Goal: Communication & Community: Answer question/provide support

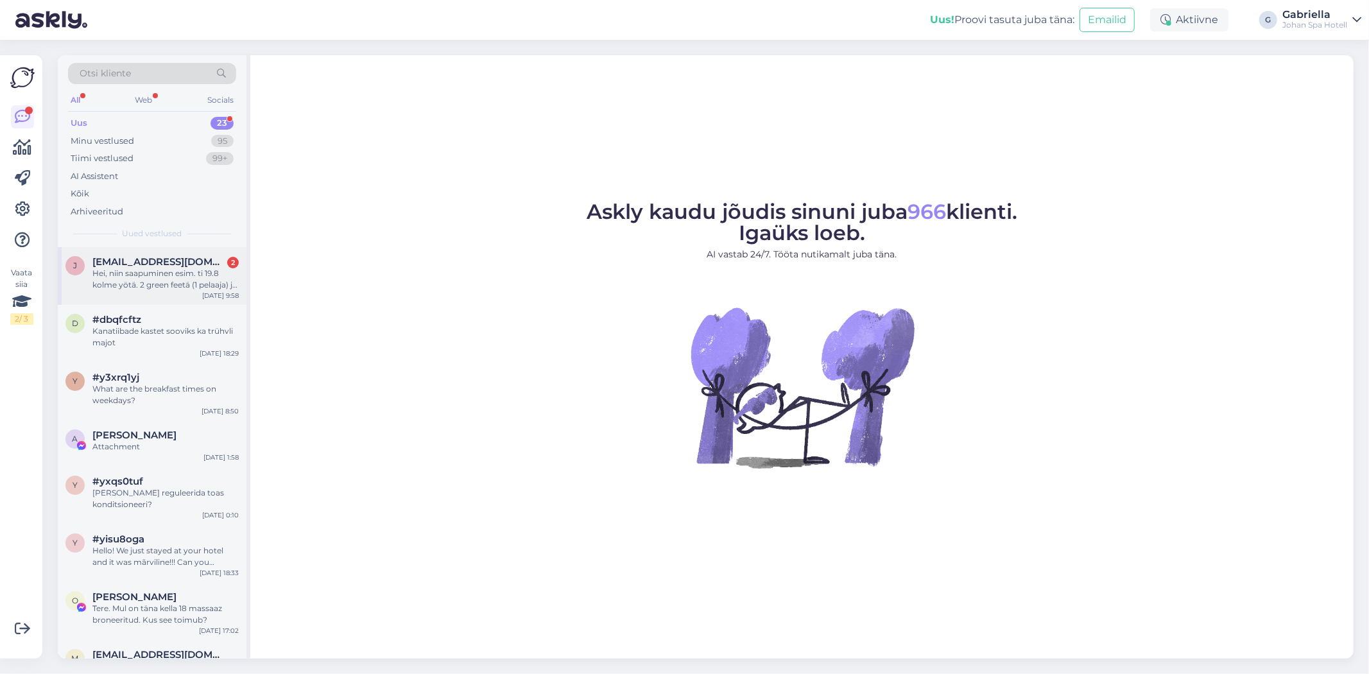
click at [180, 279] on div "Hei, niin saapuminen esim. ti 19.8 kolme yötä. 2 green feetä (1 pelaaja) ja maj…" at bounding box center [165, 279] width 146 height 23
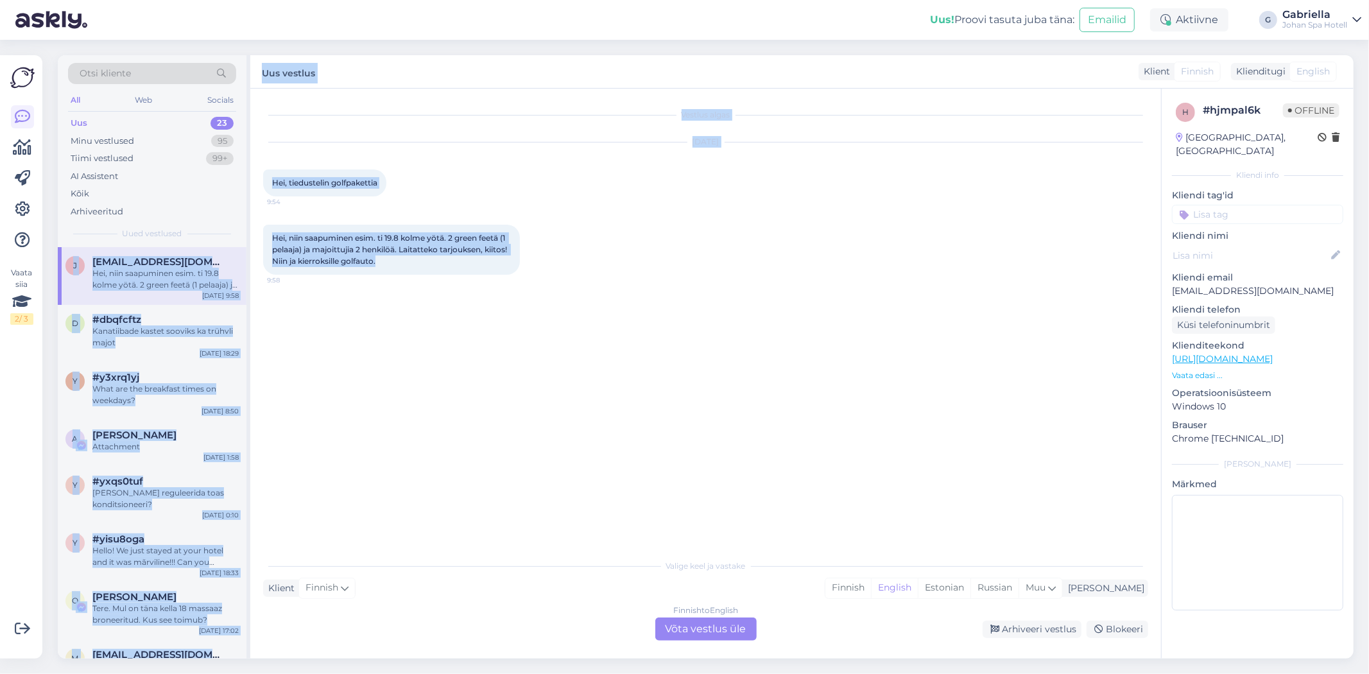
drag, startPoint x: 437, startPoint y: 258, endPoint x: 245, endPoint y: 223, distance: 195.7
click at [245, 223] on div "Otsi kliente All Web Socials Uus 23 Minu vestlused 95 Tiimi vestlused 99+ AI As…" at bounding box center [706, 356] width 1296 height 603
click at [361, 255] on span "Hei, niin saapuminen esim. ti 19.8 kolme yötä. 2 green feetä (1 pelaaja) ja maj…" at bounding box center [390, 249] width 237 height 33
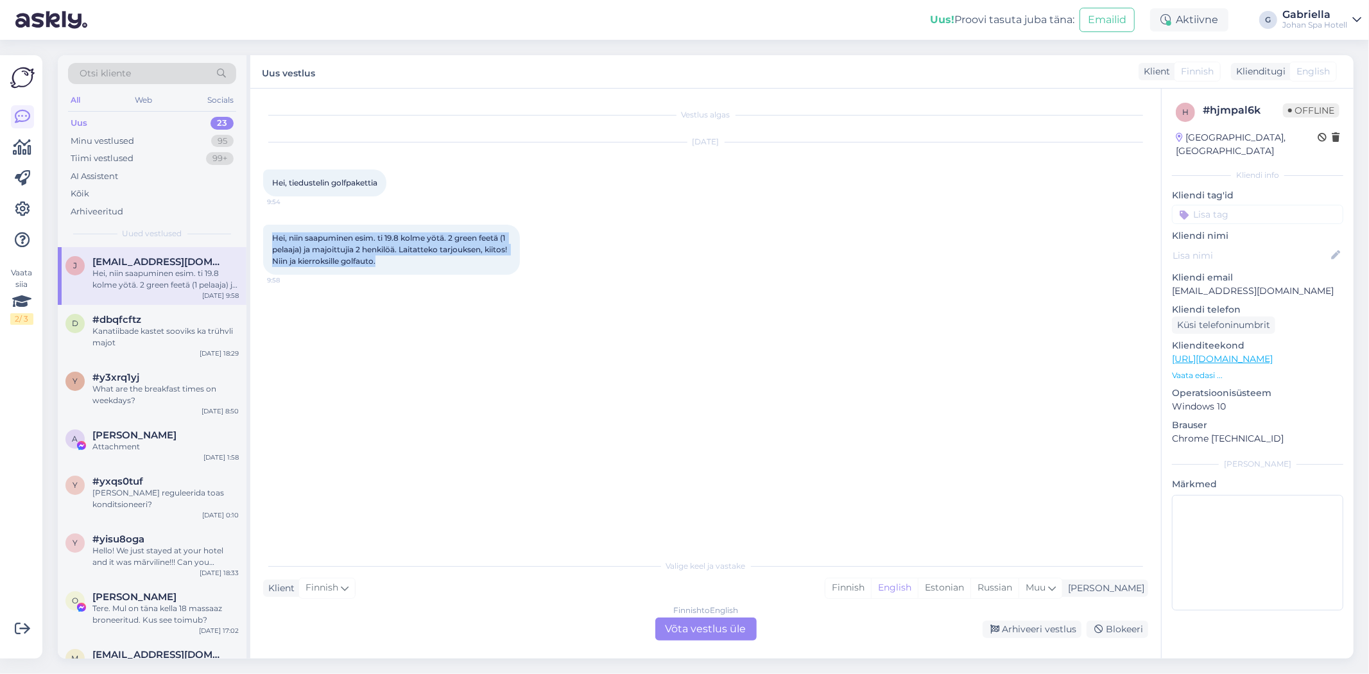
drag, startPoint x: 420, startPoint y: 261, endPoint x: 274, endPoint y: 246, distance: 146.5
click at [260, 238] on div "Vestlus algas Aug 13 2025 Hei, tiedustelin golfpakettia 9:54 Hei, niin saapumin…" at bounding box center [705, 374] width 911 height 570
click at [444, 268] on div "Hei, niin saapuminen esim. ti 19.8 kolme yötä. 2 green feetä (1 pelaaja) ja maj…" at bounding box center [391, 250] width 257 height 50
drag, startPoint x: 382, startPoint y: 184, endPoint x: 268, endPoint y: 171, distance: 114.4
click at [268, 171] on div "Hei, tiedustelin golfpakettia 9:54" at bounding box center [324, 182] width 123 height 27
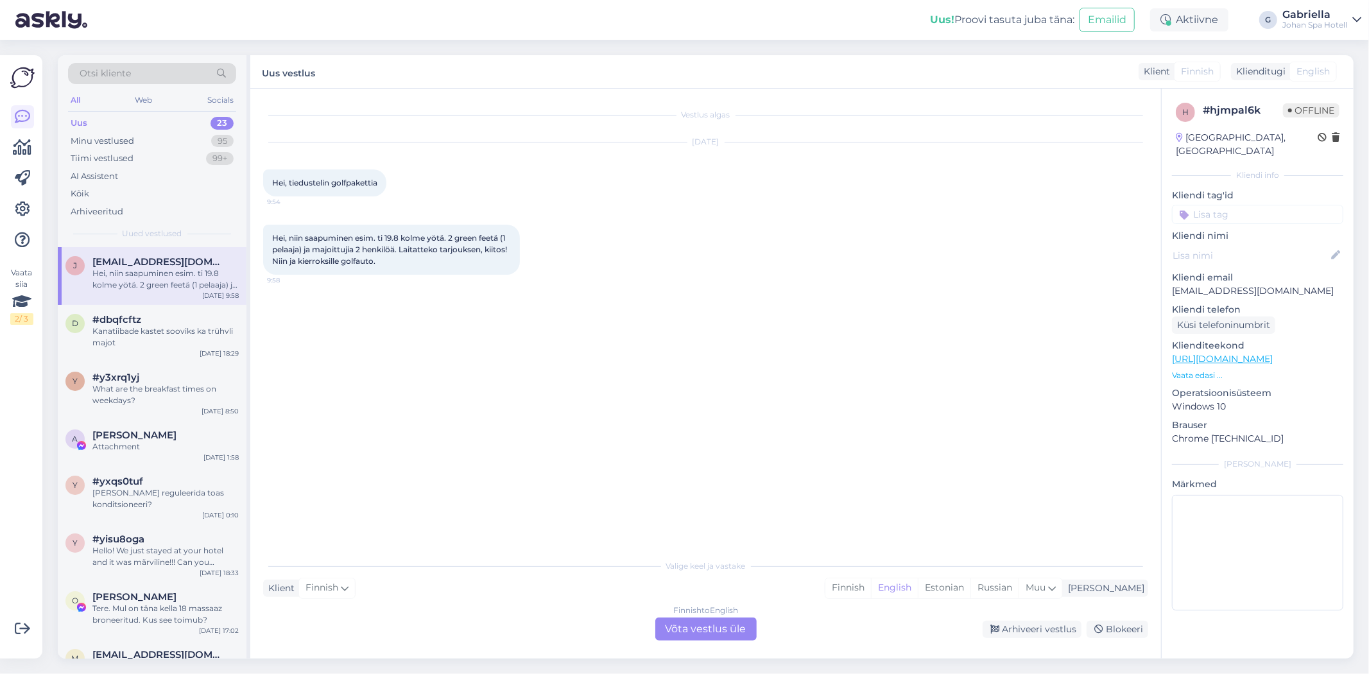
click at [374, 289] on div "Vestlus algas Aug 13 2025 Hei, tiedustelin golfpakettia 9:54 Hei, niin saapumin…" at bounding box center [711, 321] width 897 height 440
drag, startPoint x: 409, startPoint y: 264, endPoint x: 270, endPoint y: 238, distance: 141.8
click at [270, 238] on div "Hei, niin saapuminen esim. ti 19.8 kolme yötä. 2 green feetä (1 pelaaja) ja maj…" at bounding box center [391, 250] width 257 height 50
click at [415, 362] on div "Vestlus algas Aug 13 2025 Hei, tiedustelin golfpakettia 9:54 Hei, niin saapumin…" at bounding box center [711, 321] width 897 height 440
click at [720, 627] on div "Finnish to English Võta vestlus üle" at bounding box center [705, 629] width 101 height 23
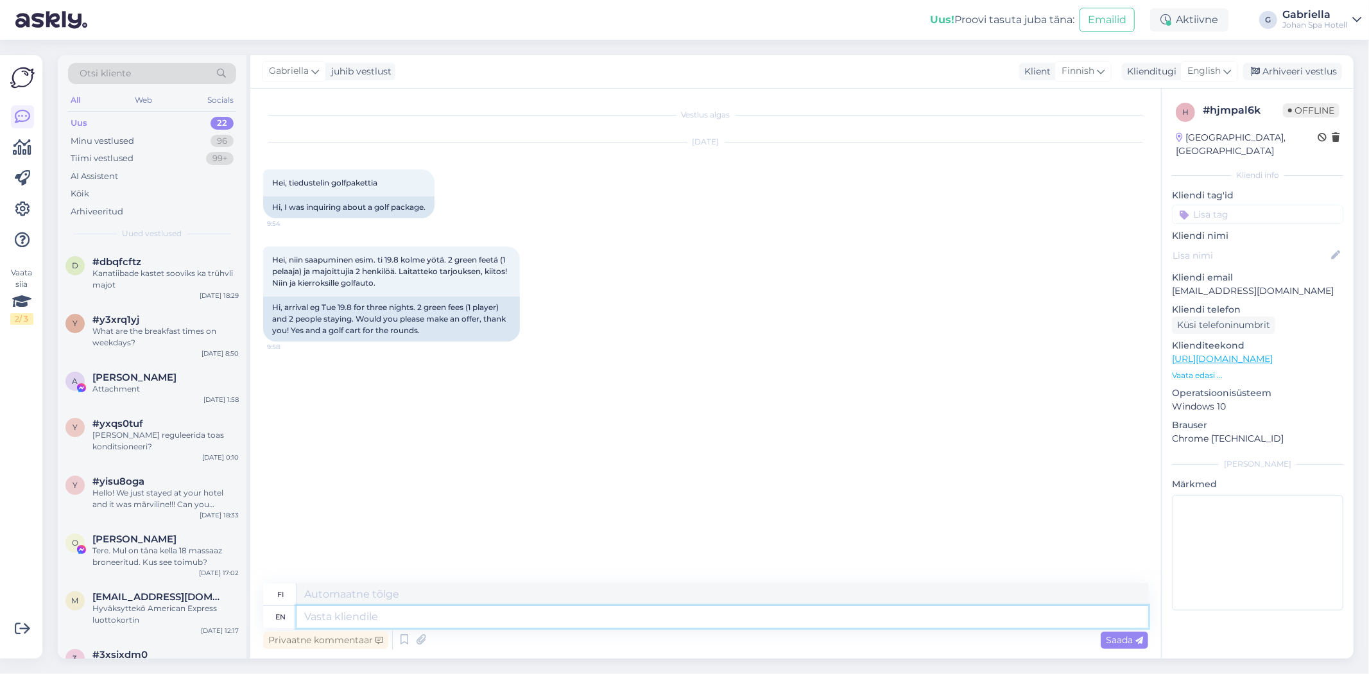
click at [386, 610] on textarea at bounding box center [723, 617] width 852 height 22
type textarea "Hello!"
type textarea "Hei!"
type textarea "Hello! Sadly"
type textarea "Hei! Valitettavasti"
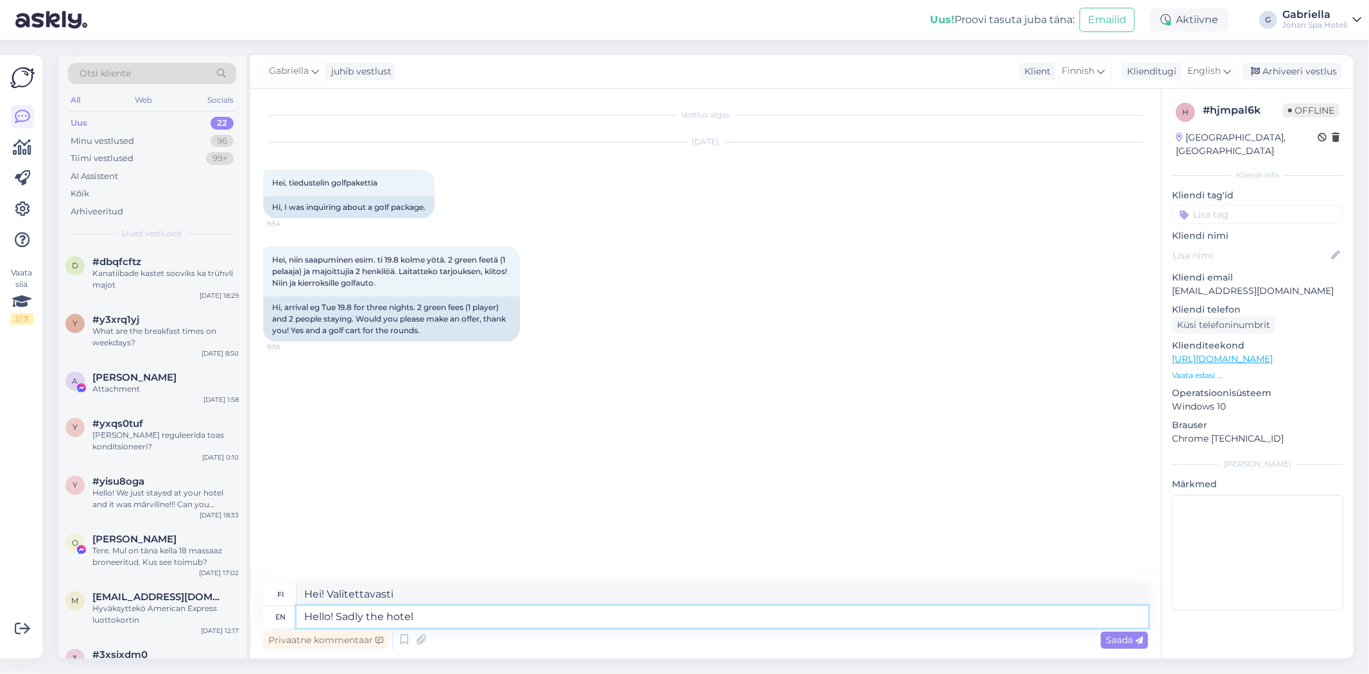
type textarea "Hello! Sadly the hotel d"
type textarea "Hei! Valitettavasti hotelli"
type textarea "Hello! Sadly the hotel does n"
type textarea "Hei! Valitettavasti hotelli ei"
type textarea "Hello! Sadly the hotel does not have a"
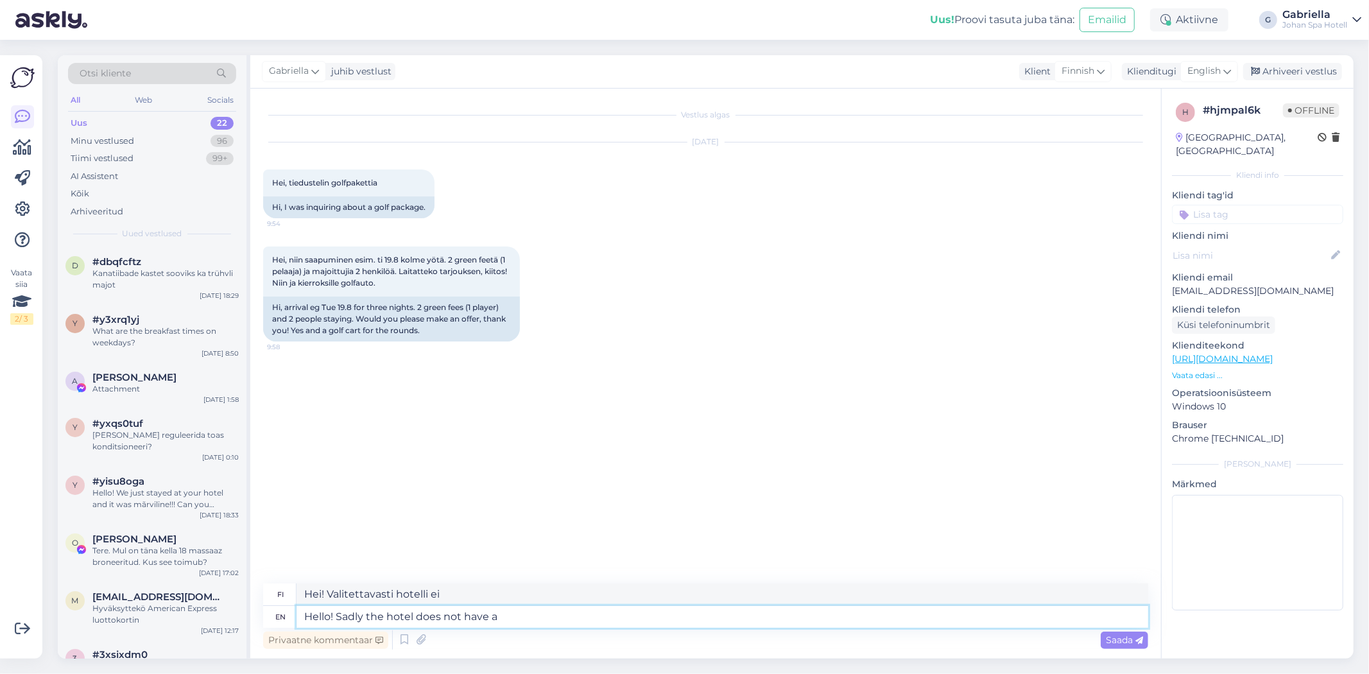
type textarea "Hei! Valitettavasti hotellissa ei ole"
type textarea "Hello! Sadly the hotel does not have a golf"
type textarea "Hei! Valitettavasti hotellissa ei ole golfkenttää."
type textarea "Hello! Sadly the hotel does not have a golf package"
type textarea "Hei! Valitettavasti hotellilla ei ole golfpakettia."
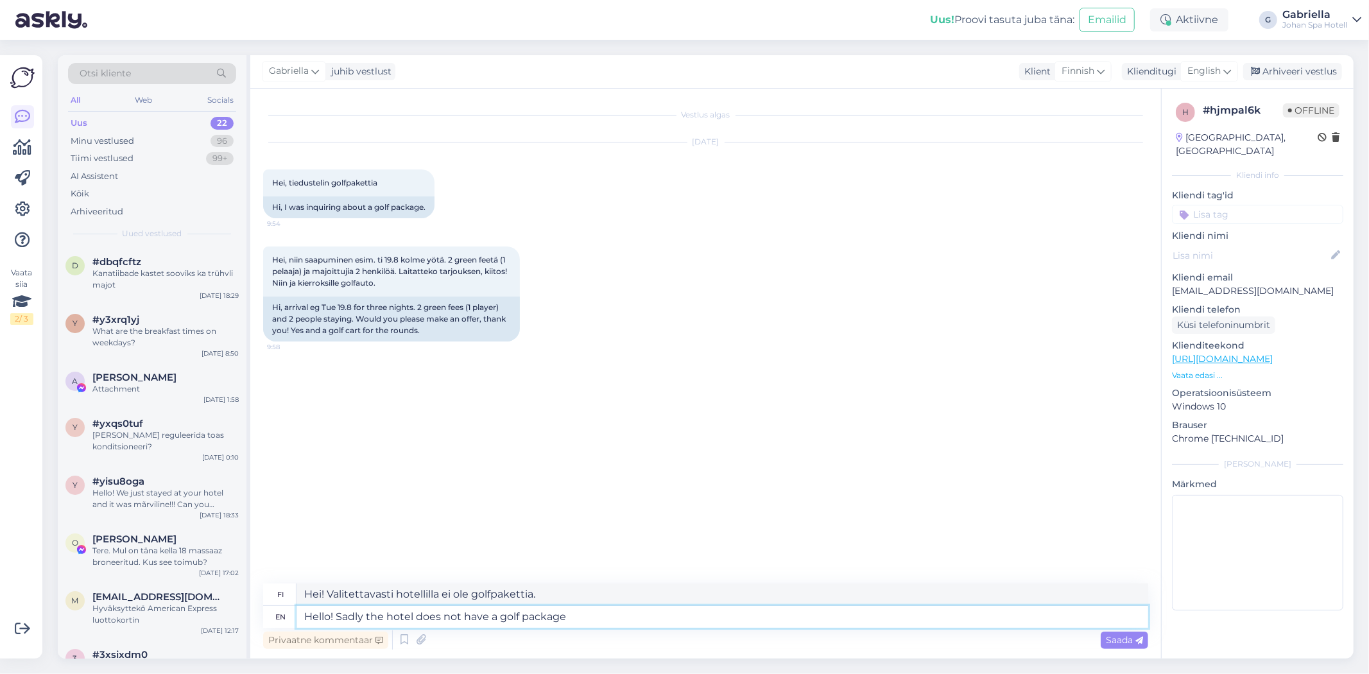
click at [394, 617] on textarea "Hello! Sadly the hotel does not have a golf package" at bounding box center [723, 617] width 852 height 22
type textarea "Hello! Sadly the Johan Spa Hotel does not have a golf package"
click at [675, 618] on textarea "Hello! Sadly the Johan Spa Hotel does not have a golf package" at bounding box center [723, 617] width 852 height 22
type textarea "Hei! Valitettavasti Johan Spa Hotellilla ei ole golfpakettia."
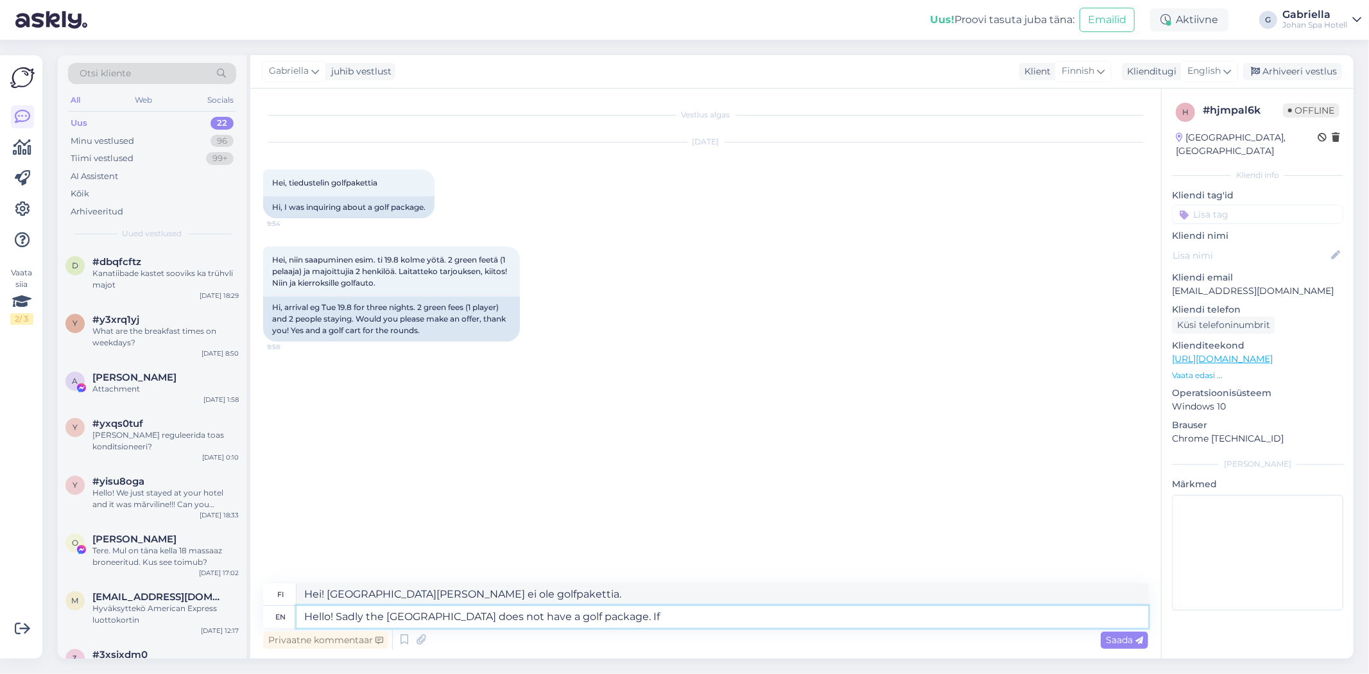
type textarea "Hello! Sadly the Johan Spa Hotel does not have a golf package. If y"
type textarea "Hei! Valitettavasti Johan Spa Hotellilla ei ole golfpakettia. Jos"
type textarea "Hello! Sadly the Johan Spa Hotel does not have a golf package. If you s"
type textarea "Hei! Valitettavasti Johan Spa Hotellilla ei ole golfpakettia. Jos sinä"
type textarea "Hello! Sadly the Johan Spa Hotel does not have a golf package. If you still"
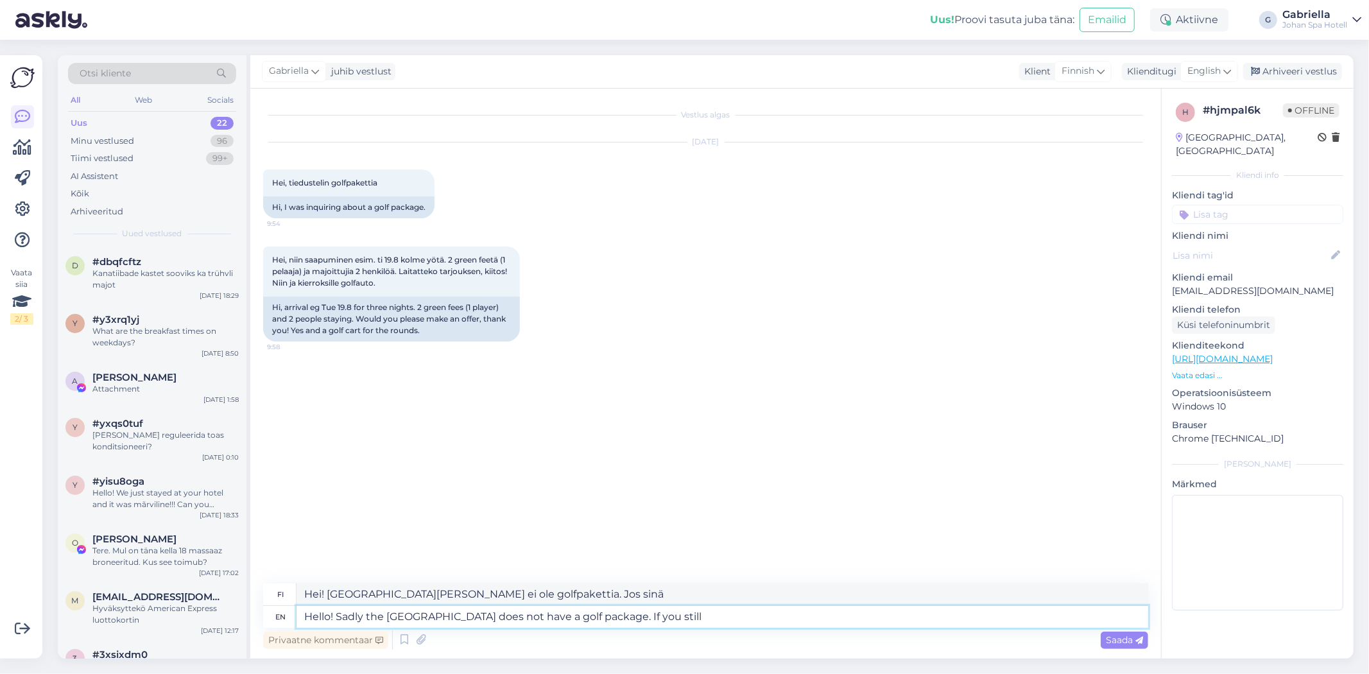
type textarea "Hei! Valitettavasti Johan Spa Hotellilla ei ole golfpakettia. Jos vieläkään..."
type textarea "Hello! Sadly the Johan Spa Hotel does not have a golf package. If you still wis…"
type textarea "Hei! Valitettavasti Johan Spa Hotellilla ei ole golfpakettia. Jos haluat silti"
type textarea "Hello! Sadly the Johan Spa Hotel does not have a golf package. If you still wis…"
type textarea "Hei! Valitettavasti Johan Spa Hotellilla ei ole golfpakettia. Jos haluat silti …"
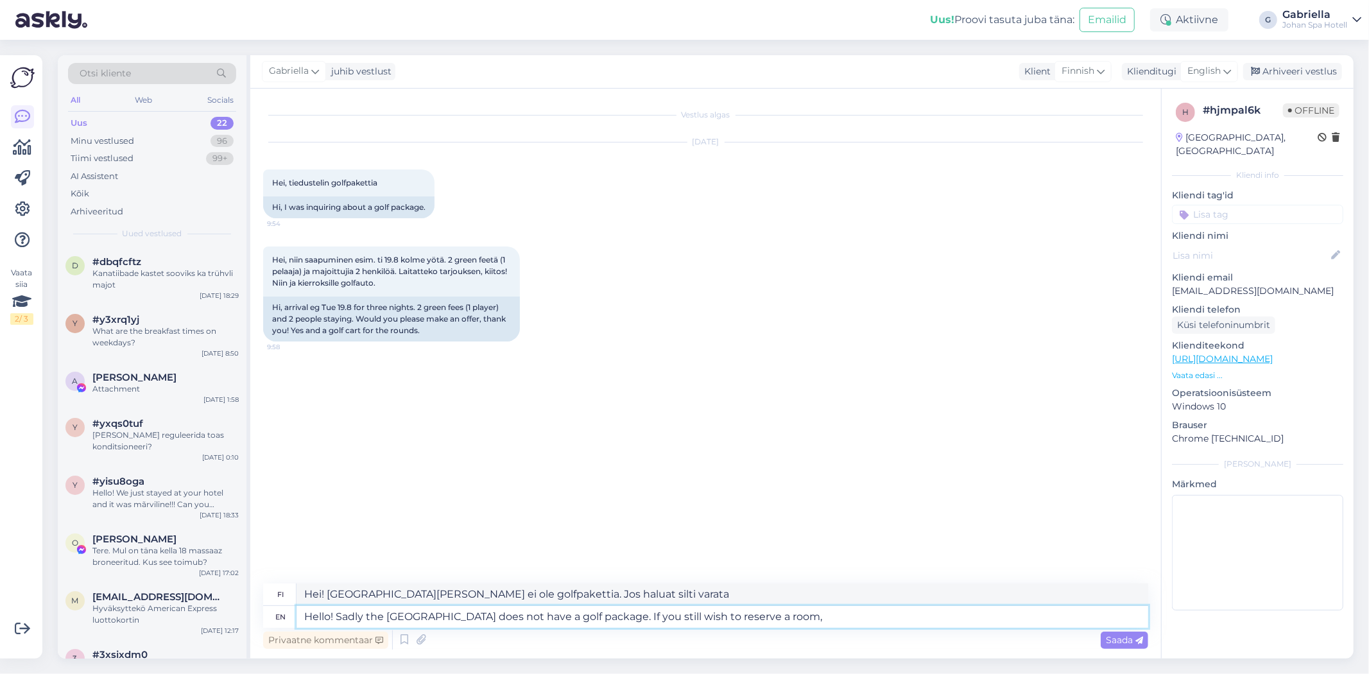
type textarea "Hello! Sadly the Johan Spa Hotel does not have a golf package. If you still wis…"
type textarea "Hei! Valitettavasti Johan Spa Hotellilla ei ole golfpakettia. Jos haluat silti …"
type textarea "Hello! Sadly the Johan Spa Hotel does not have a golf package. If you still wis…"
type textarea "Hei! Valitettavasti Johan Spa Hotellilla ei ole golfpakettia. Jos haluat silti …"
type textarea "Hello! Sadly the Johan Spa Hotel does not have a golf package. If you still wis…"
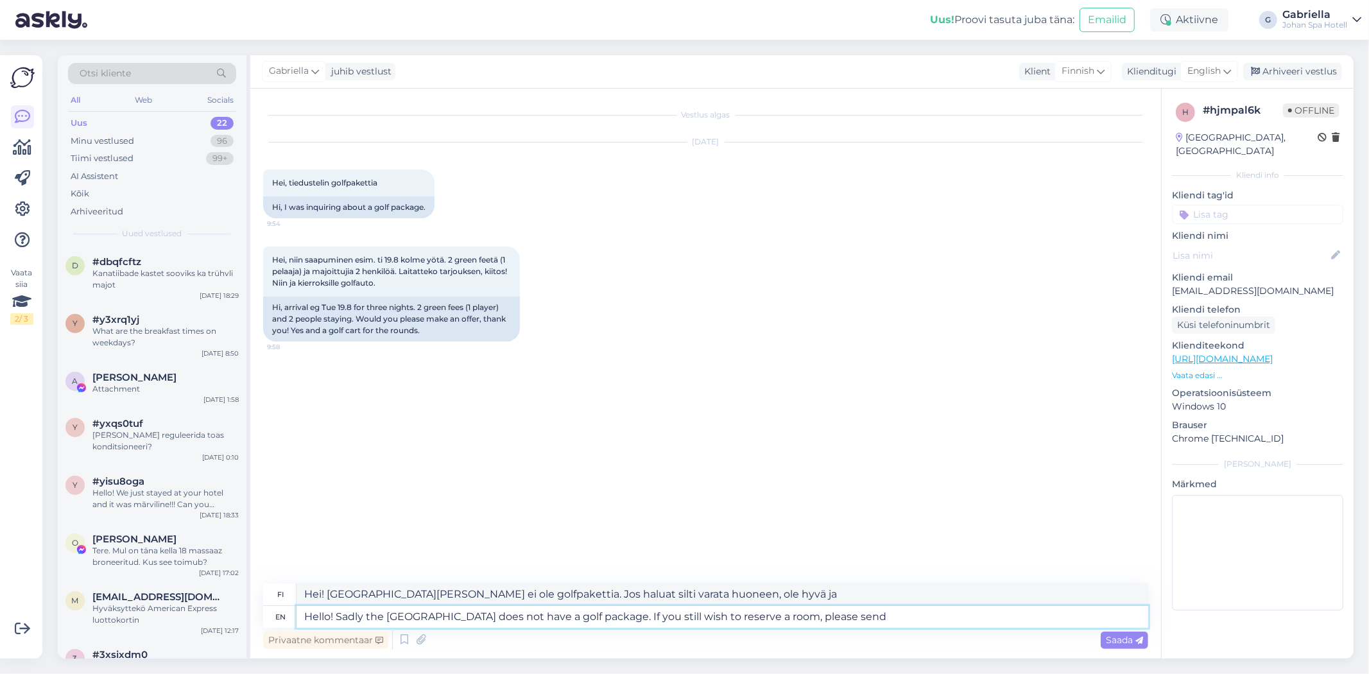
type textarea "Hei! Valitettavasti Johan Spa Hotellilla ei ole golfpakettia. Jos haluat silti …"
type textarea "Hello! Sadly the Johan Spa Hotel does not have a golf package. If you still wis…"
type textarea "Hei! Valitettavasti Johan Spa Hotellilla ei ole golfpakettia. Jos haluat silti …"
type textarea "Hello! Sadly the Johan Spa Hotel does not have a golf package. If you still wis…"
type textarea "Hei! Valitettavasti Johan Spa Hotellilla ei ole golfpakettia. Jos haluat silti …"
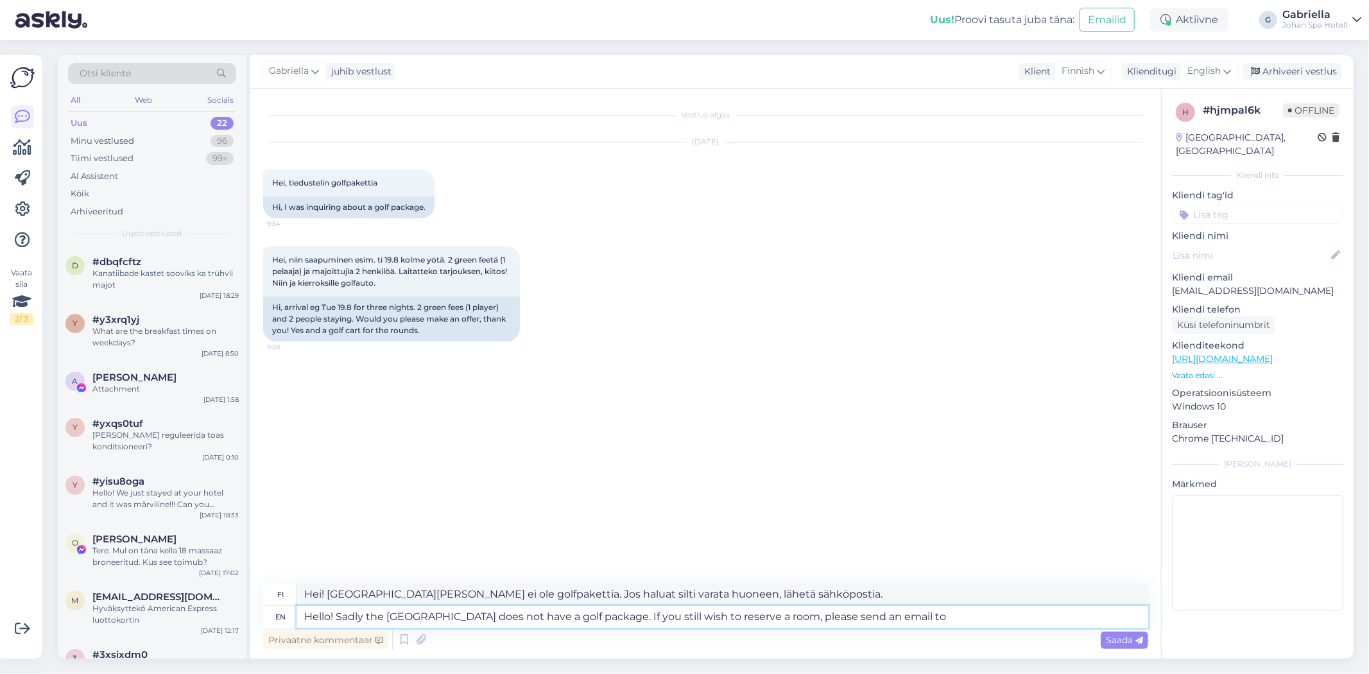
type textarea "Hello! Sadly the Johan Spa Hotel does not have a golf package. If you still wis…"
type textarea "Hei! Valitettavasti Johan Spa Hotellilla ei ole golfpakettia. Jos haluat silti …"
type textarea "Hello! Sadly the Johan Spa Hotel does not have a golf package. If you still wis…"
type textarea "Hei! Valitettavasti Johan Spa Hotellilla ei ole golfpakettia. Jos haluat silti …"
type textarea "Hello! Sadly the Johan Spa Hotel does not have a golf package. If you still wis…"
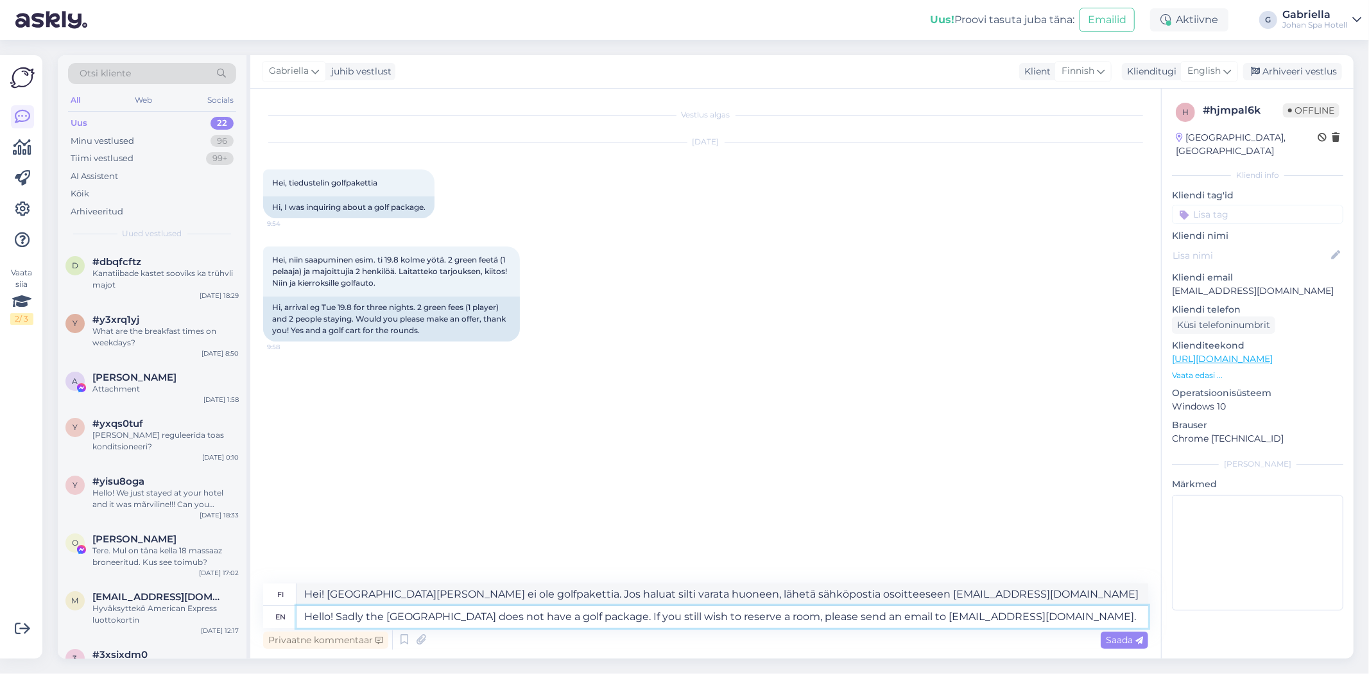
type textarea "Hei! Valitettavasti Johan Spa Hotellilla ei ole golfpakettia. Jos haluat silti …"
type textarea "Hello! Sadly the Johan Spa Hotel does not have a golf package. If you still wis…"
click at [1114, 642] on span "Saada" at bounding box center [1124, 640] width 37 height 12
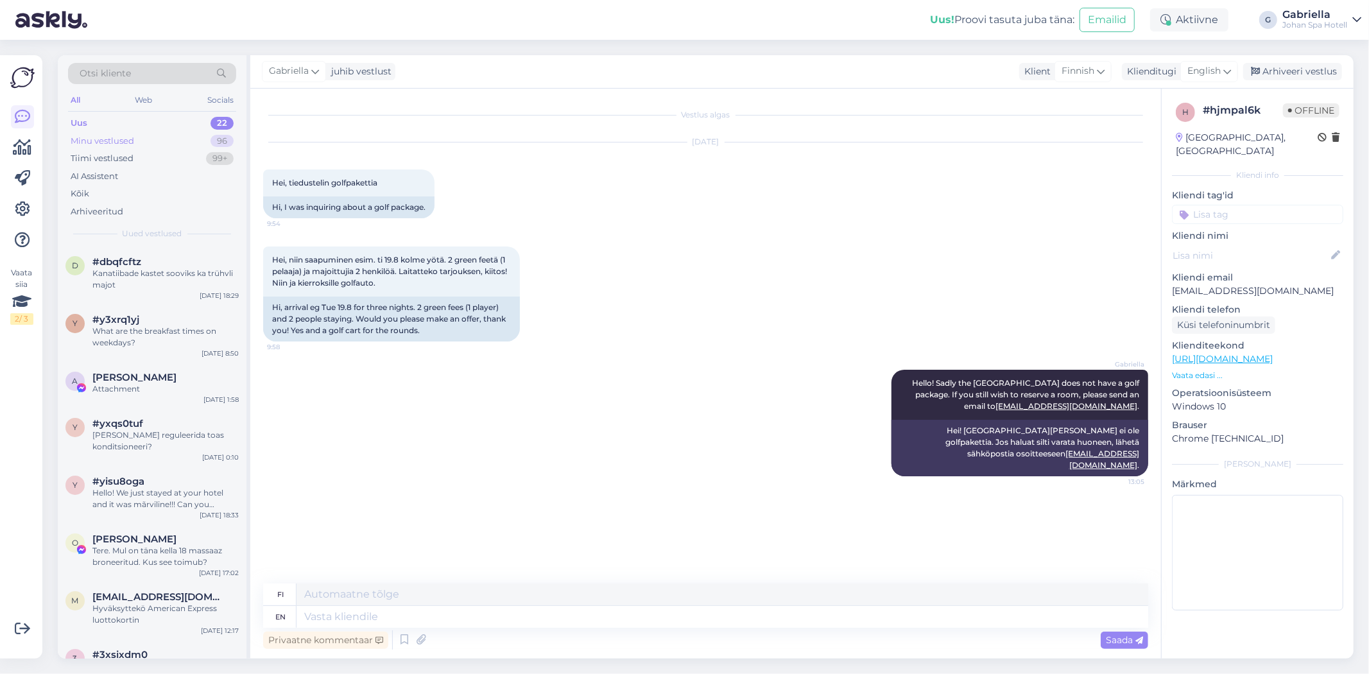
click at [182, 139] on div "Minu vestlused 96" at bounding box center [152, 141] width 168 height 18
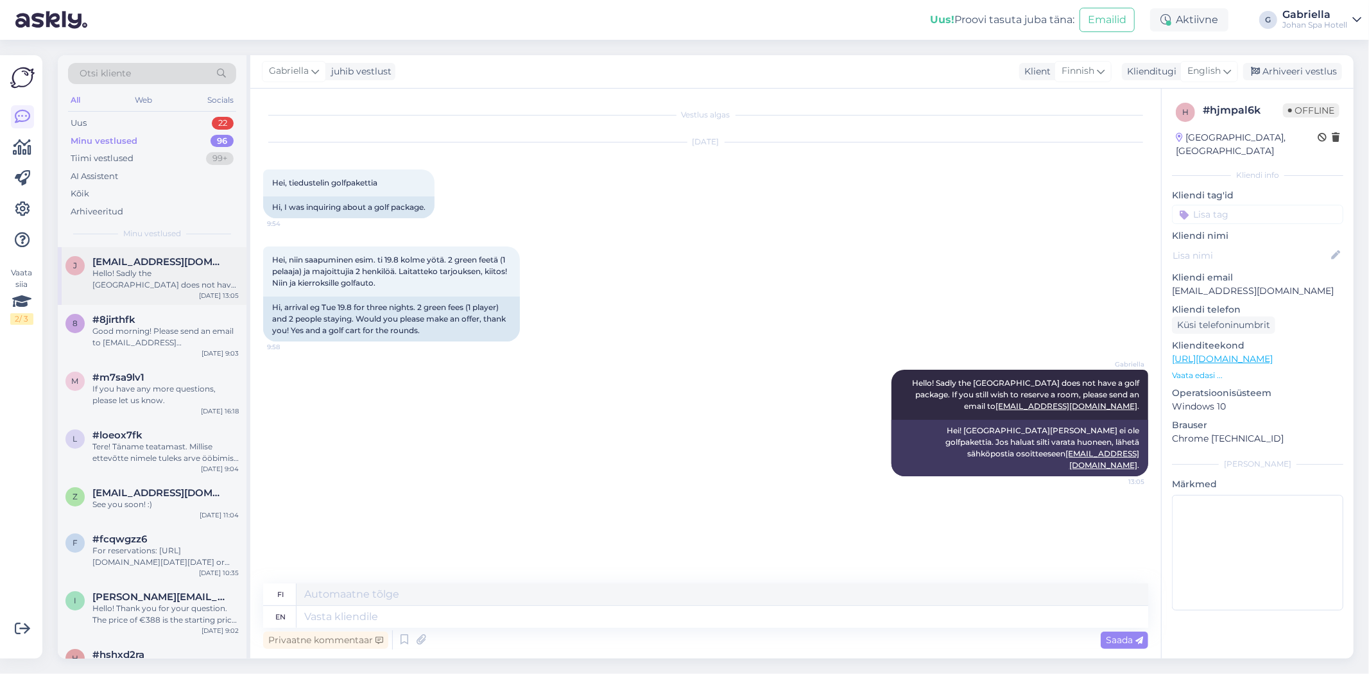
click at [180, 266] on span "[EMAIL_ADDRESS][DOMAIN_NAME]" at bounding box center [159, 262] width 134 height 12
